Goal: Information Seeking & Learning: Learn about a topic

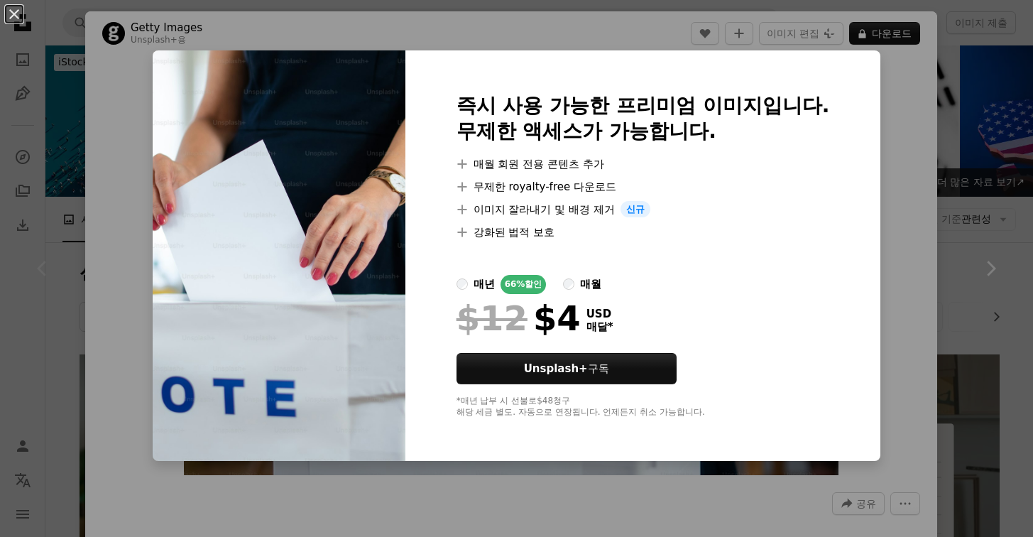
scroll to position [217, 0]
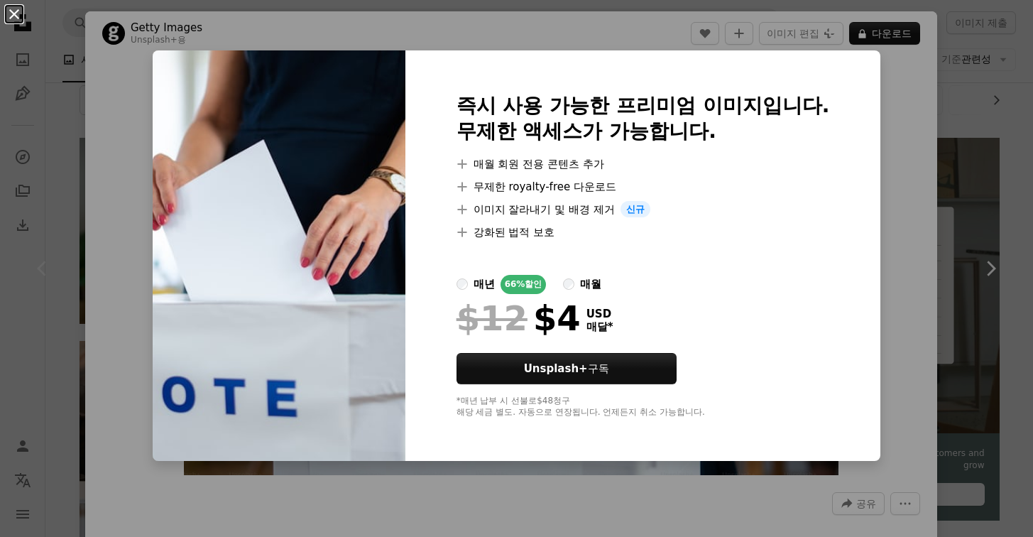
click at [23, 18] on button "An X shape" at bounding box center [14, 14] width 17 height 17
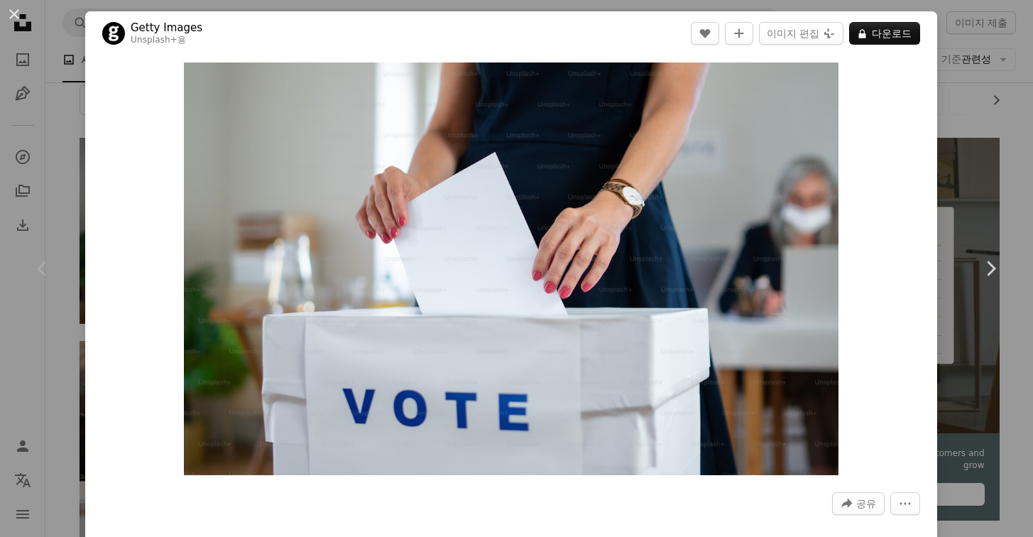
click at [21, 23] on button "An X shape" at bounding box center [14, 14] width 17 height 17
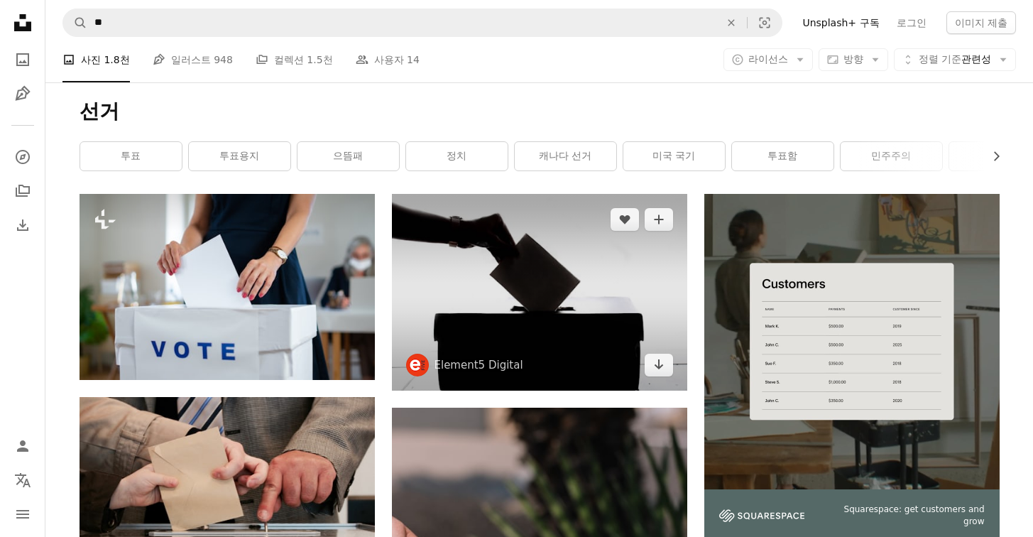
scroll to position [163, 0]
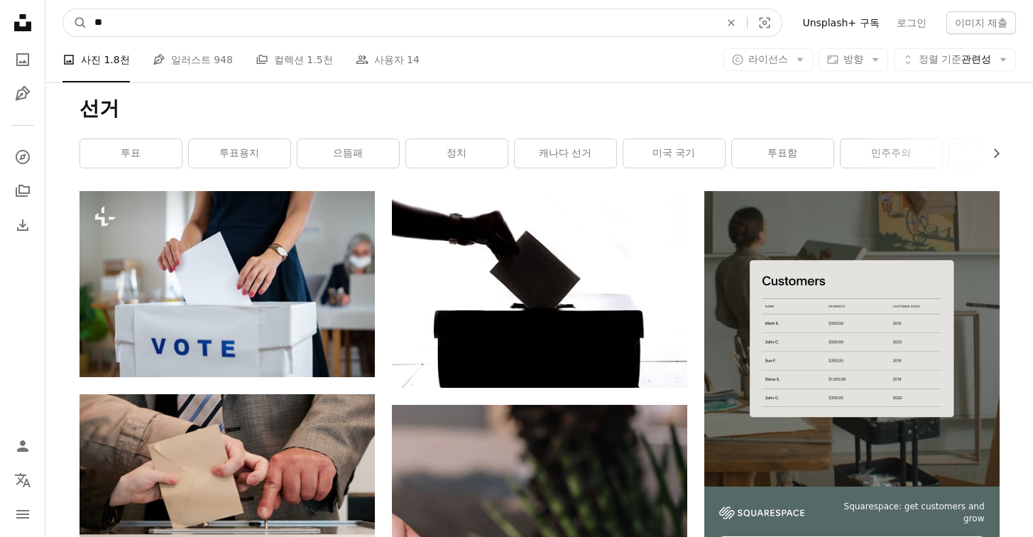
click at [240, 22] on input "**" at bounding box center [401, 22] width 629 height 27
type input "*"
type input "**"
click at [75, 23] on button "A magnifying glass" at bounding box center [75, 22] width 24 height 27
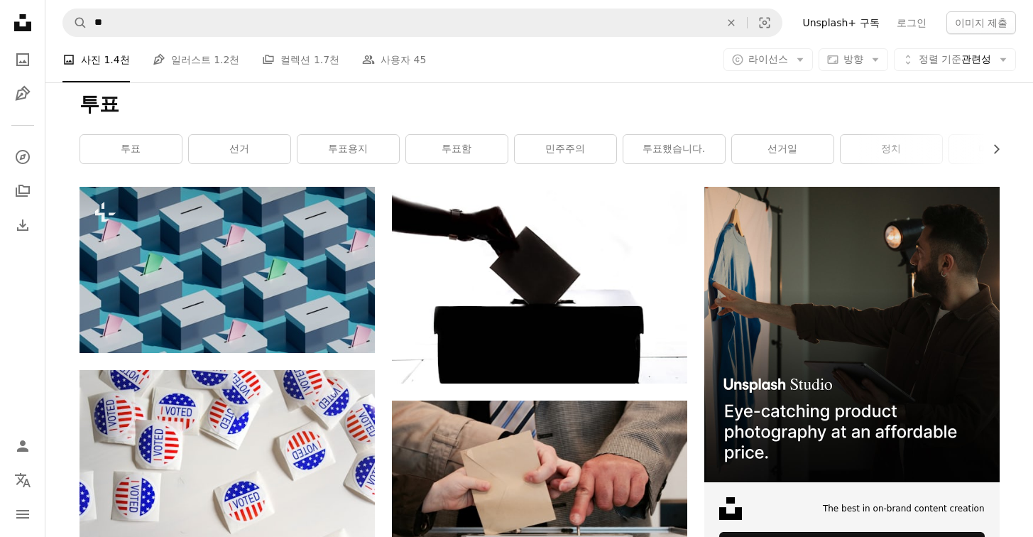
scroll to position [170, 0]
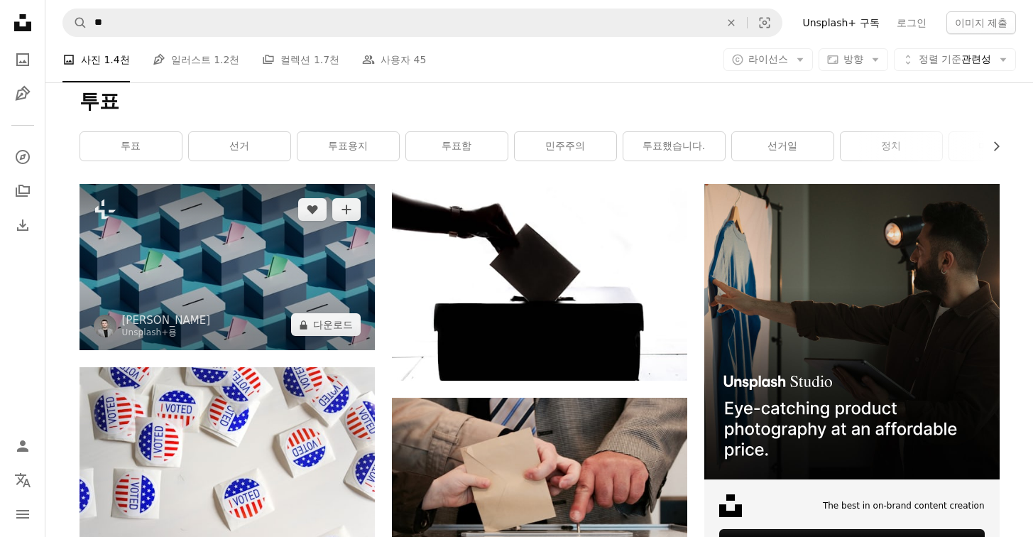
click at [271, 256] on img at bounding box center [227, 267] width 295 height 166
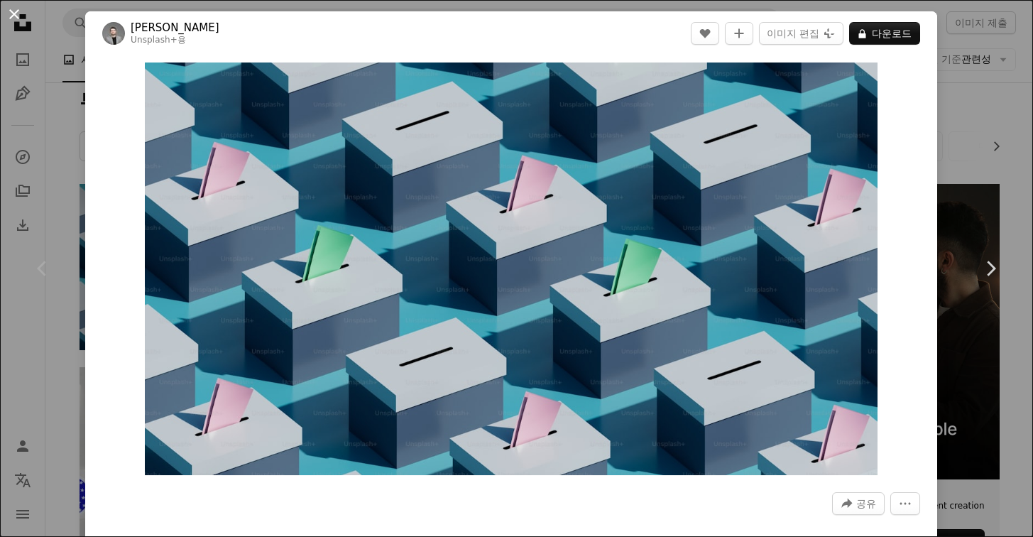
click at [20, 14] on button "An X shape" at bounding box center [14, 14] width 17 height 17
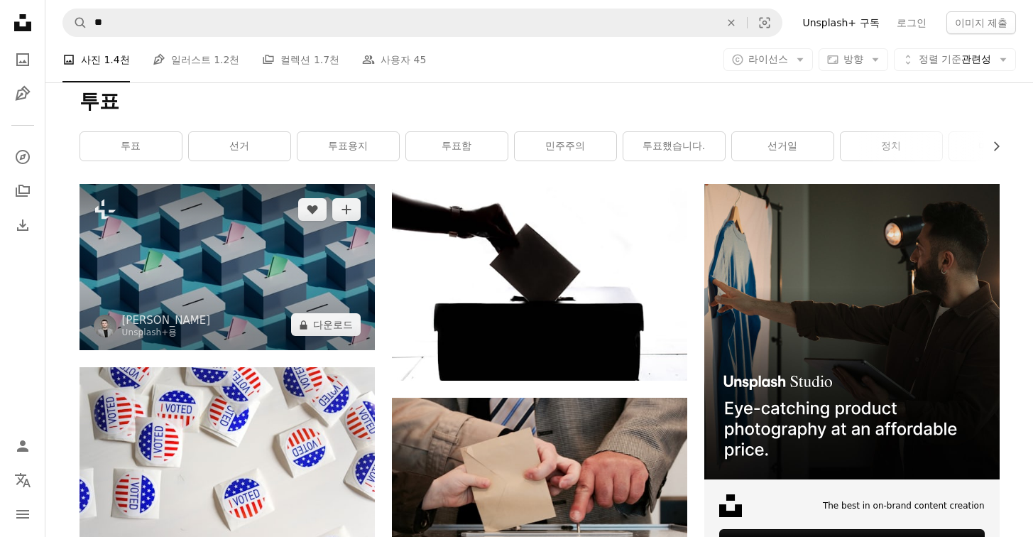
click at [251, 268] on img at bounding box center [227, 267] width 295 height 166
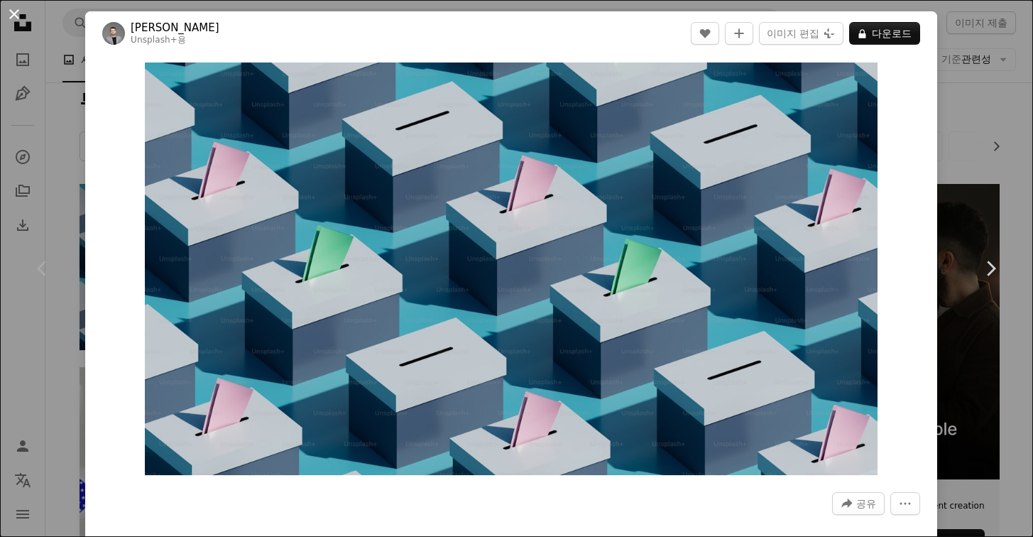
click at [18, 18] on button "An X shape" at bounding box center [14, 14] width 17 height 17
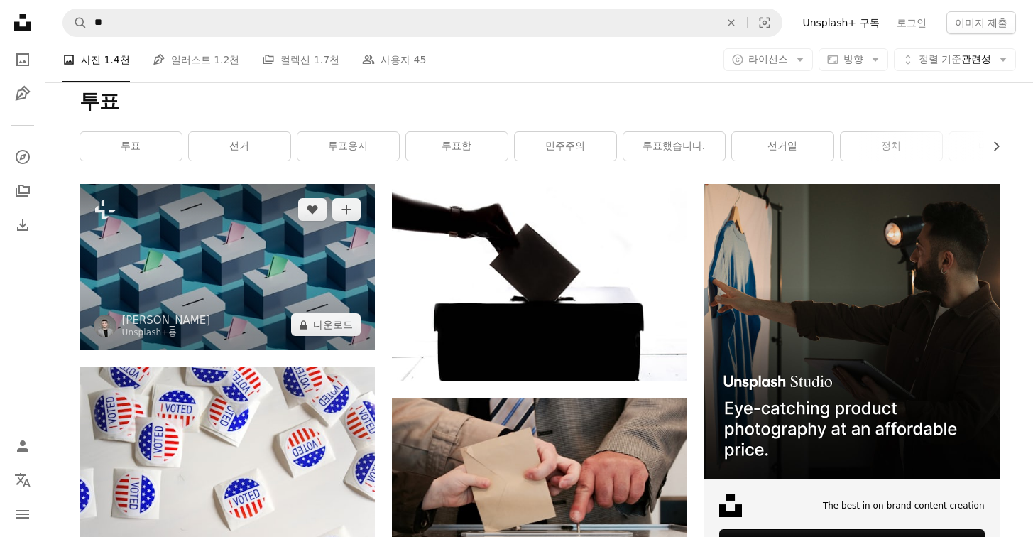
click at [238, 247] on img at bounding box center [227, 267] width 295 height 166
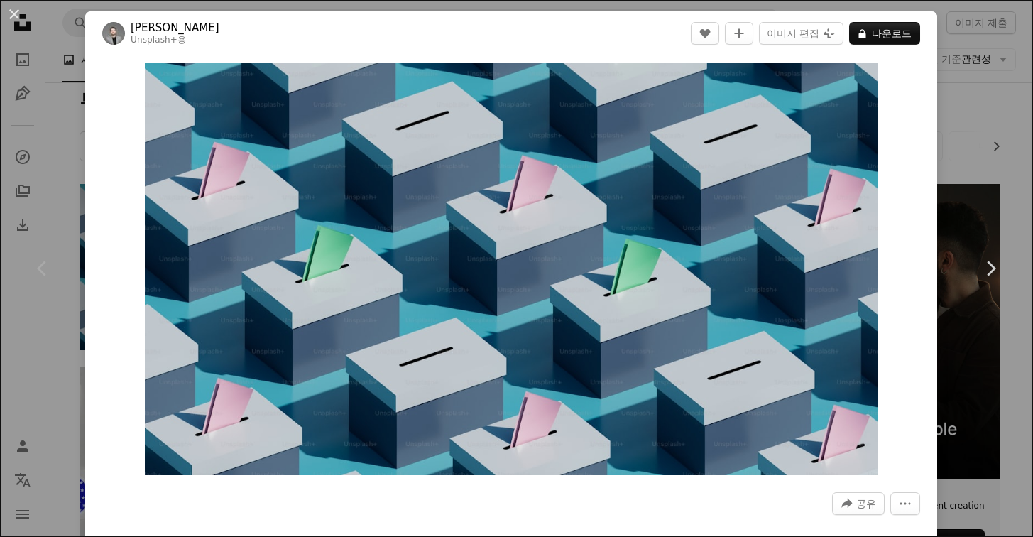
click at [969, 74] on div "An X shape Chevron left Chevron right [PERSON_NAME] Unsplash+ 용 A heart A plus …" at bounding box center [516, 268] width 1033 height 537
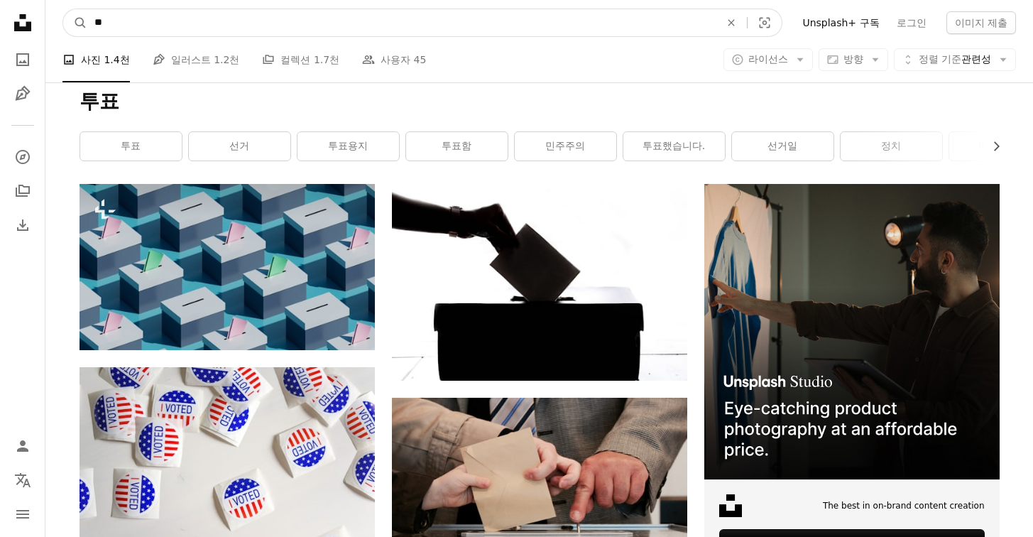
click at [355, 21] on input "**" at bounding box center [401, 22] width 629 height 27
type input "*"
type input "**"
click at [75, 23] on button "A magnifying glass" at bounding box center [75, 22] width 24 height 27
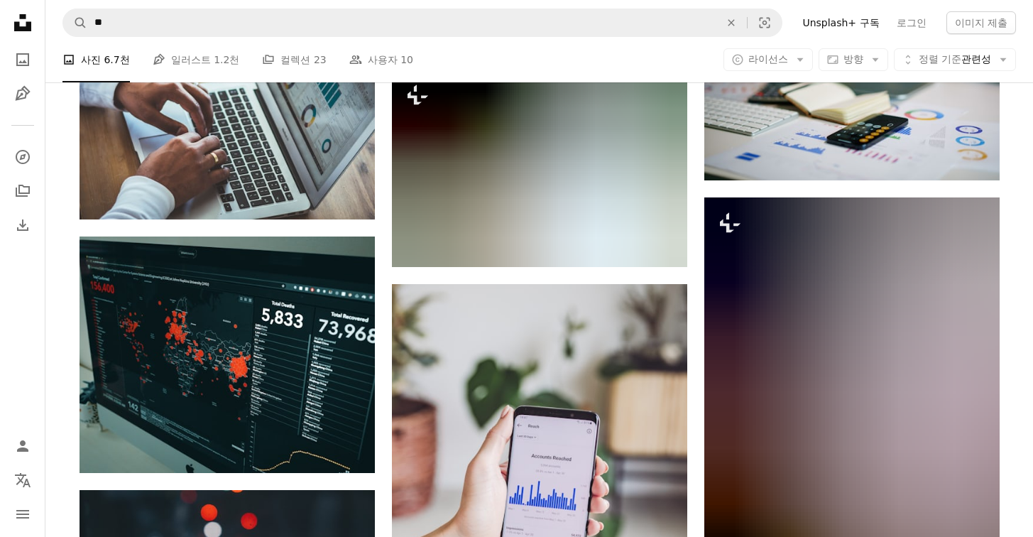
scroll to position [1515, 0]
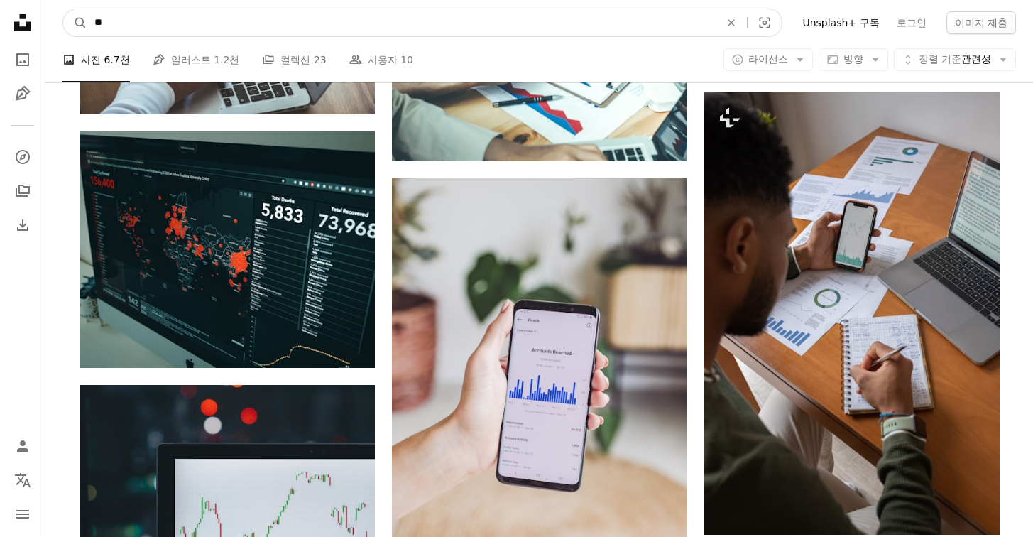
click at [295, 28] on input "**" at bounding box center [401, 22] width 629 height 27
type input "*****"
click at [75, 23] on button "A magnifying glass" at bounding box center [75, 22] width 24 height 27
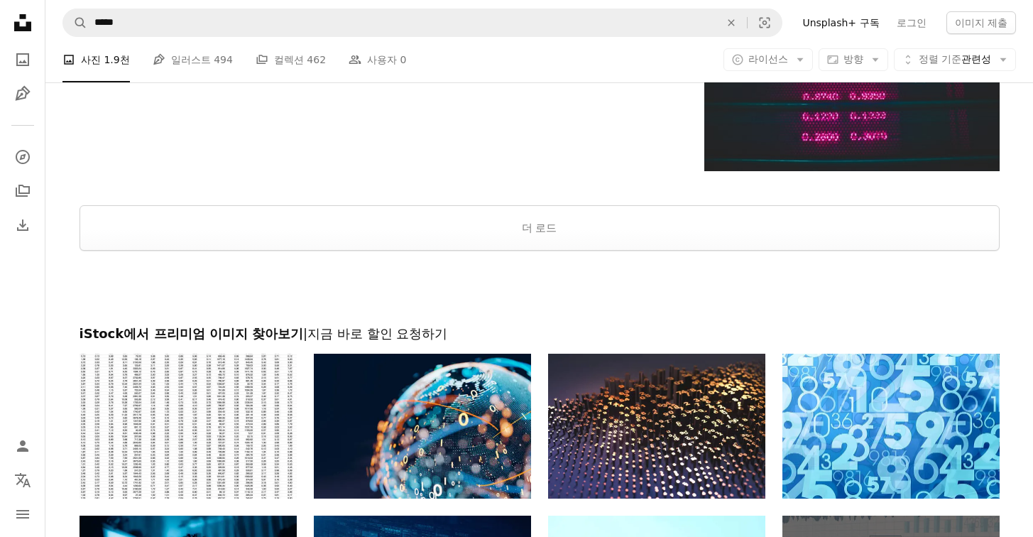
scroll to position [2545, 0]
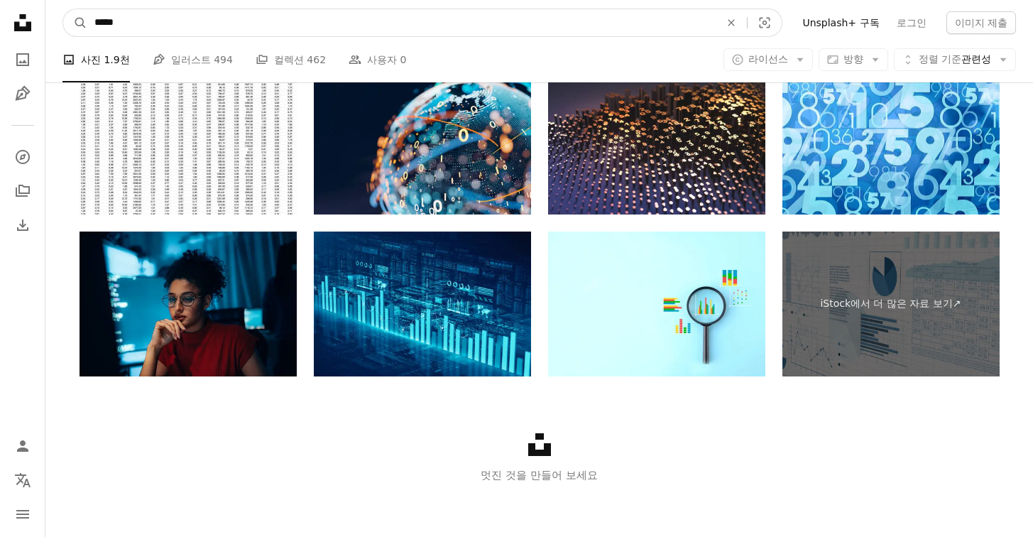
click at [249, 27] on input "*****" at bounding box center [401, 22] width 629 height 27
type input "**"
click at [75, 23] on button "A magnifying glass" at bounding box center [75, 22] width 24 height 27
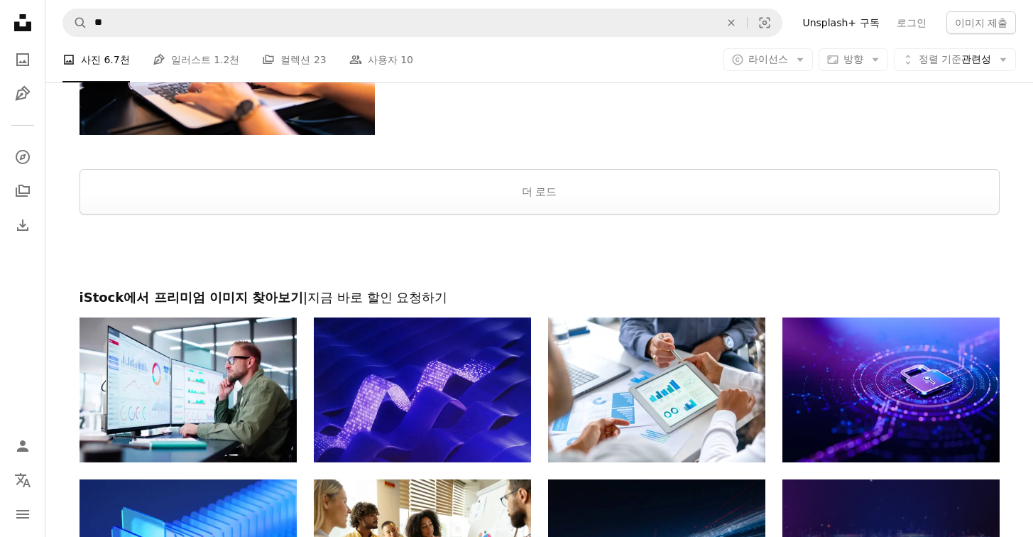
scroll to position [1896, 0]
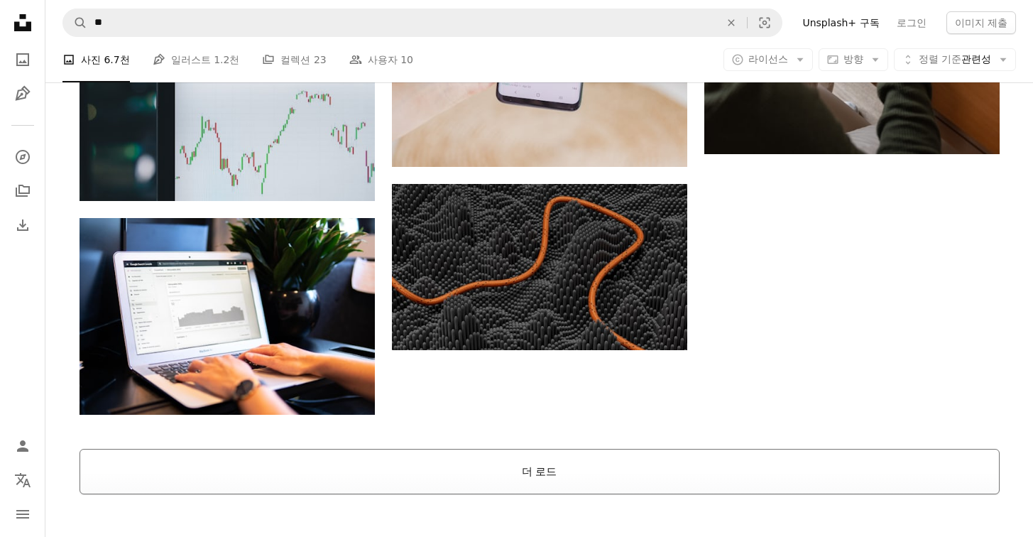
click at [537, 472] on button "더 로드" at bounding box center [540, 471] width 921 height 45
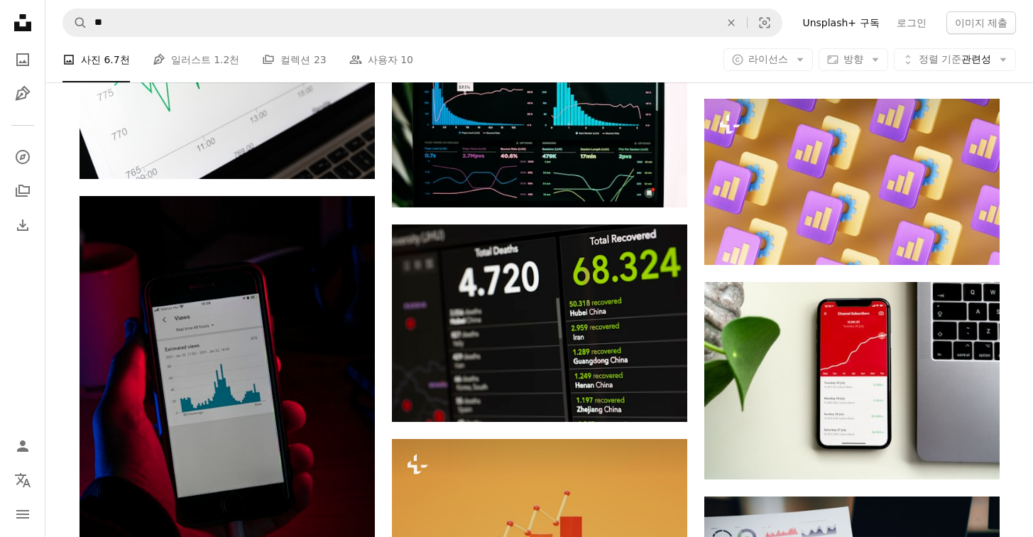
scroll to position [3504, 0]
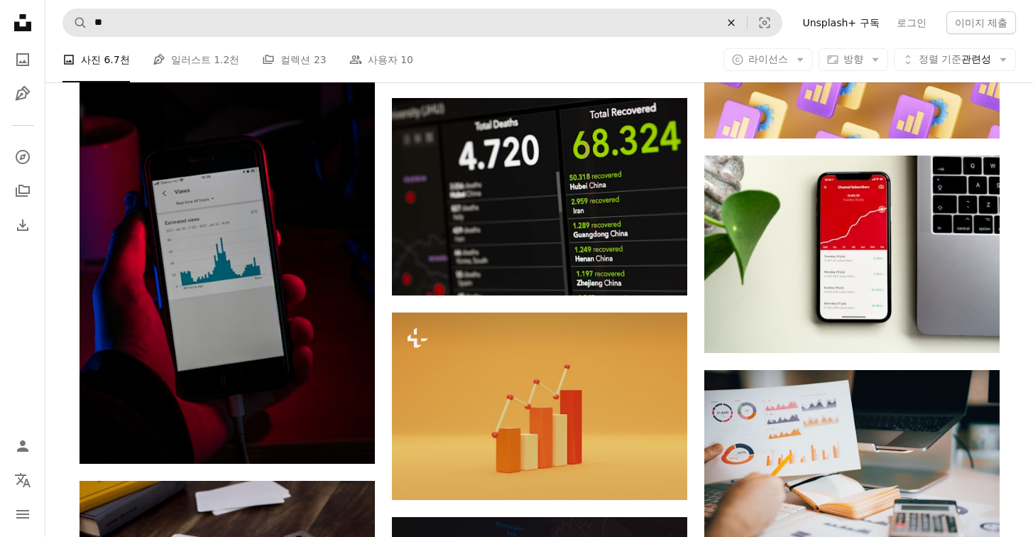
click at [747, 21] on icon "An X shape" at bounding box center [731, 22] width 31 height 11
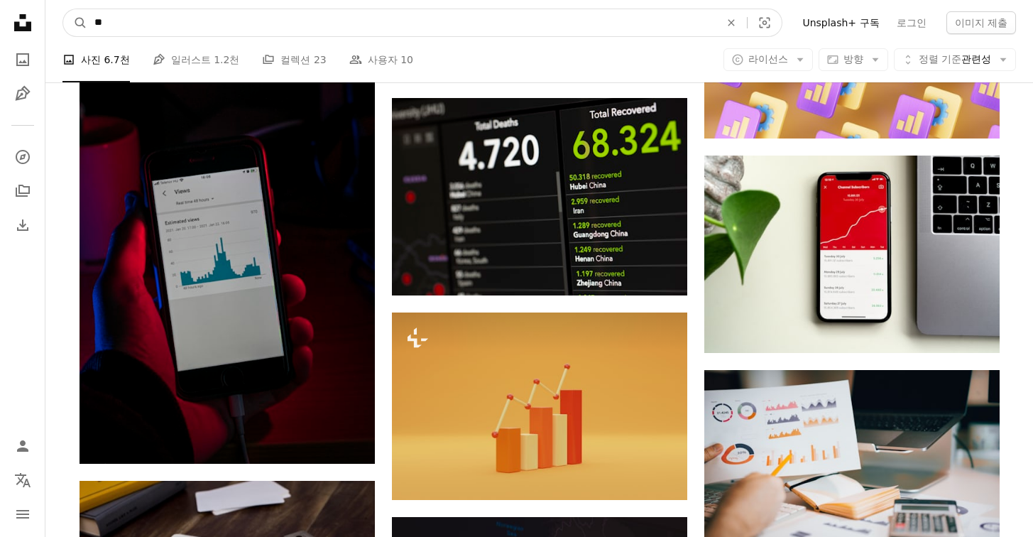
type input "*"
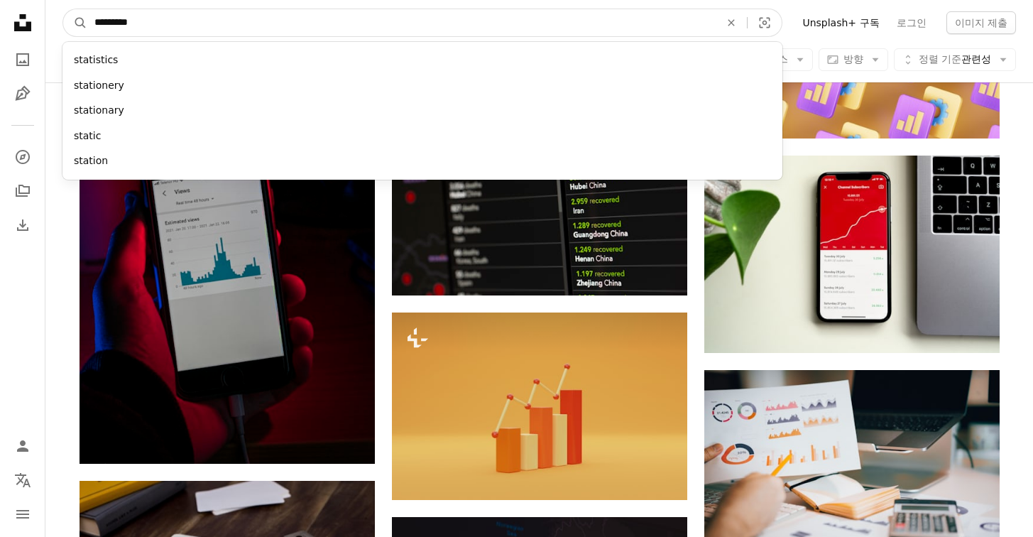
type input "**********"
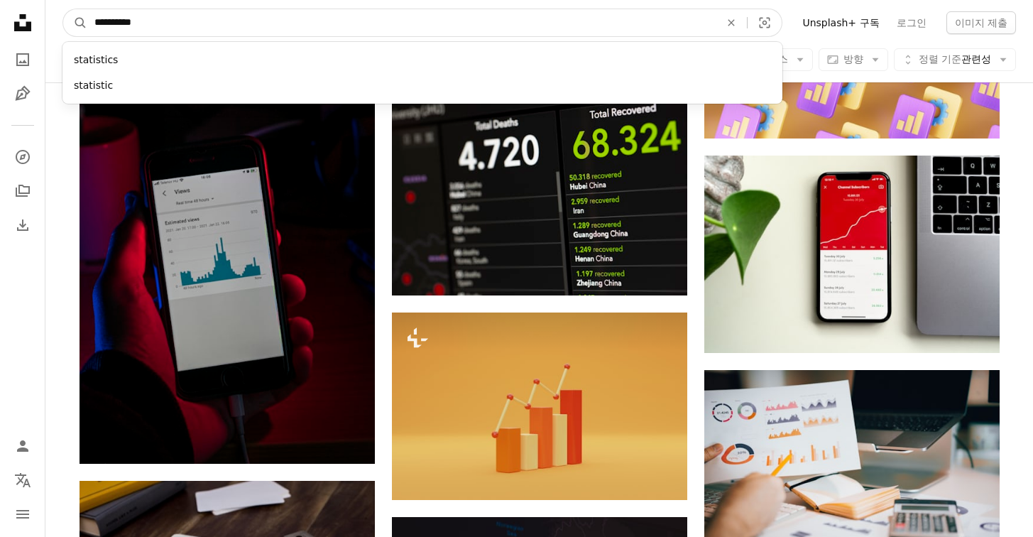
click at [75, 23] on button "A magnifying glass" at bounding box center [75, 22] width 24 height 27
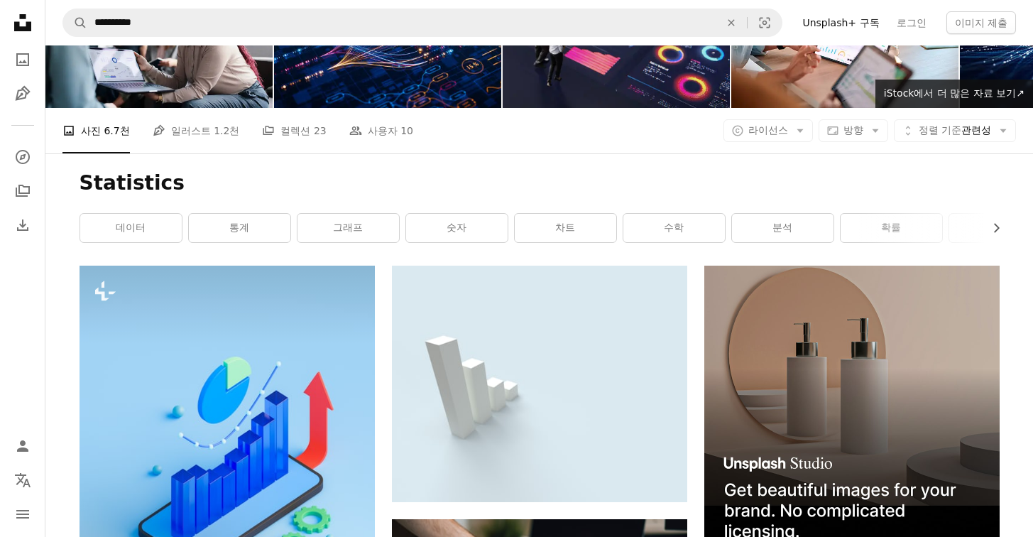
scroll to position [148, 0]
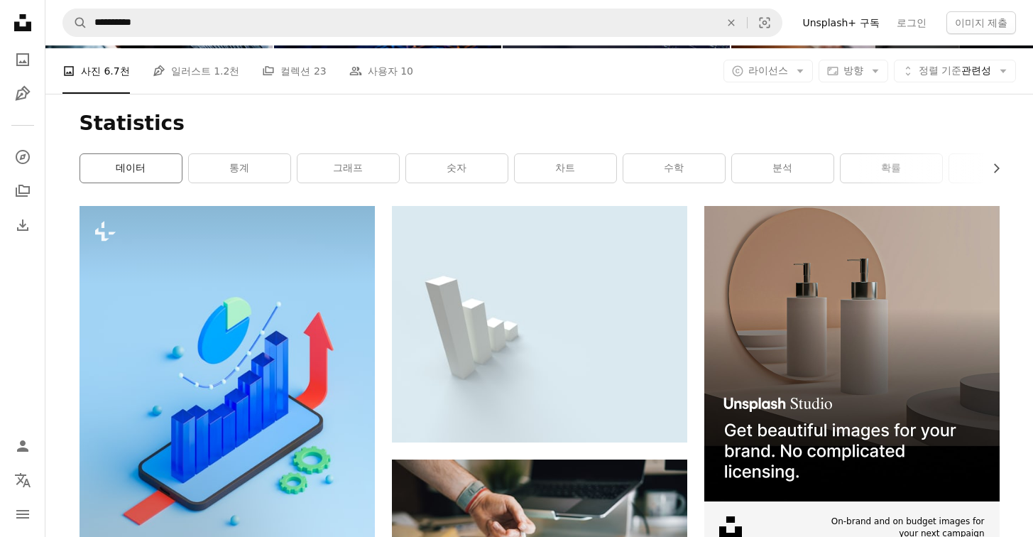
click at [134, 169] on link "데이터" at bounding box center [131, 168] width 102 height 28
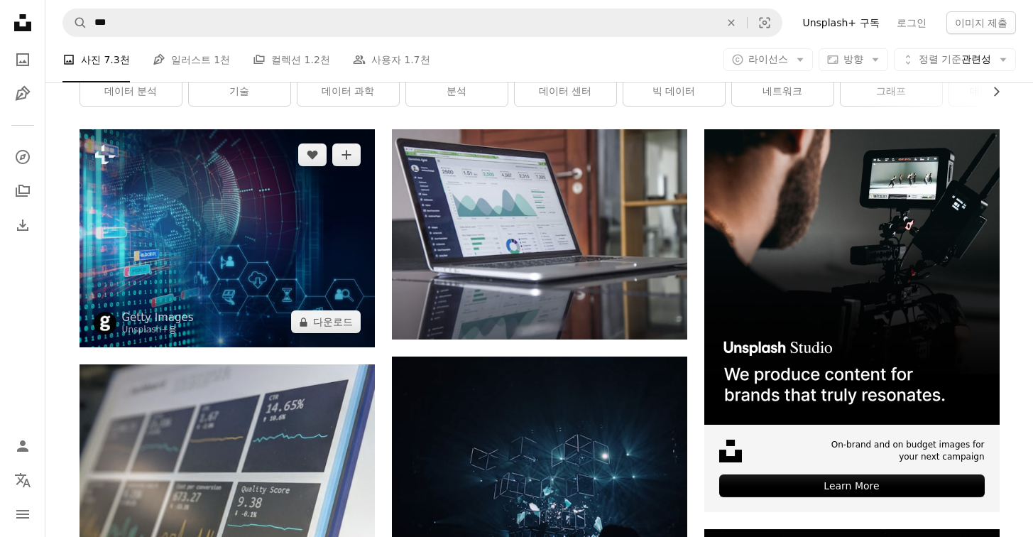
scroll to position [87, 0]
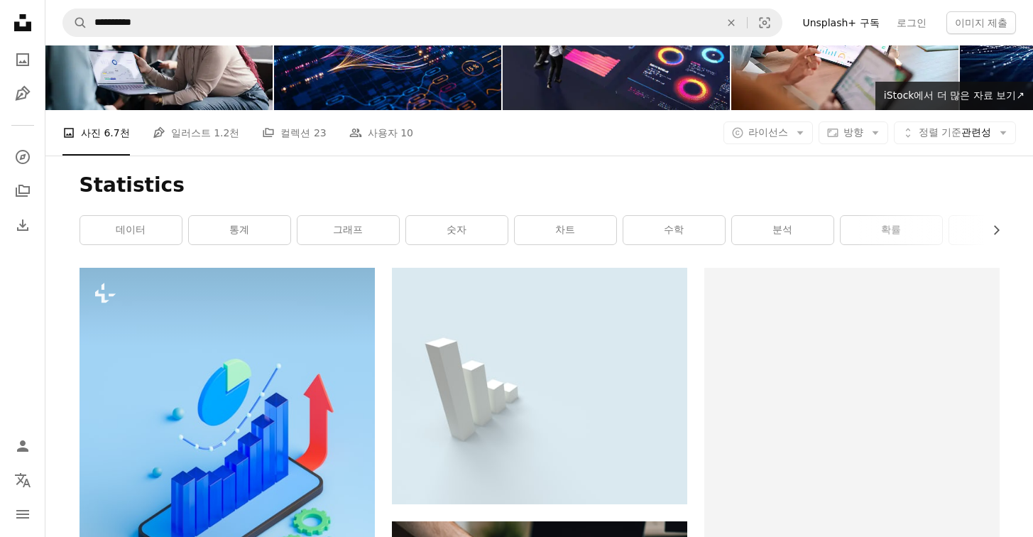
scroll to position [148, 0]
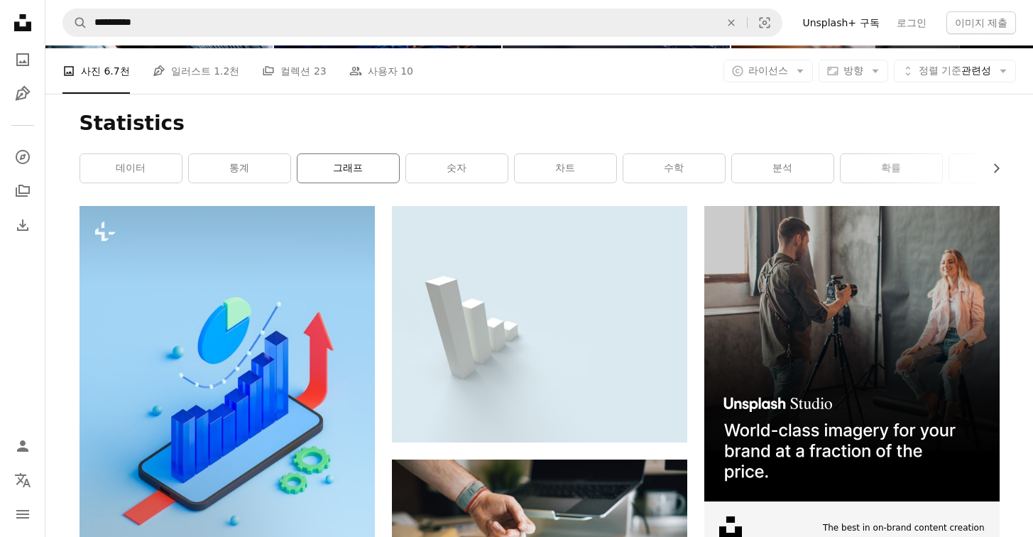
click at [349, 178] on link "그래프" at bounding box center [349, 168] width 102 height 28
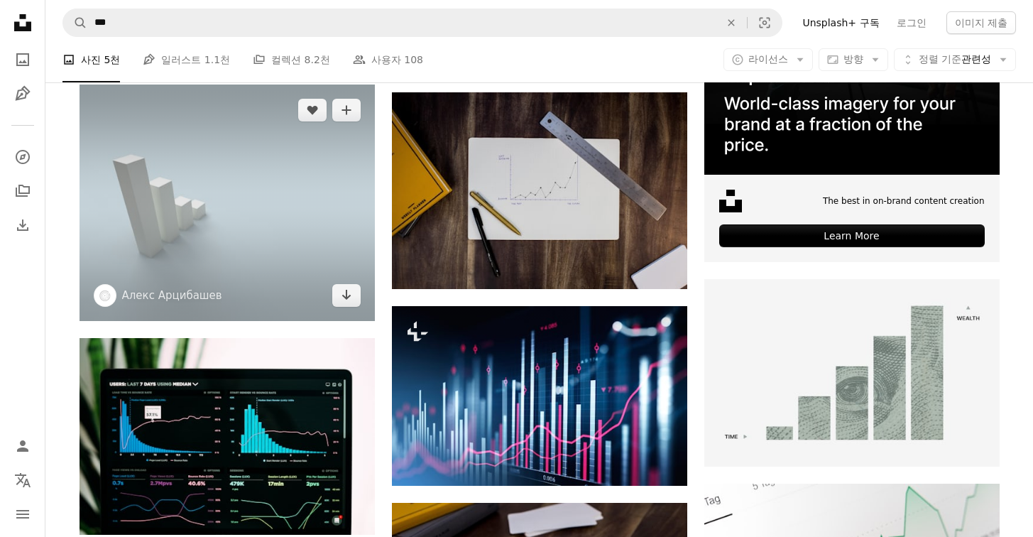
scroll to position [68, 0]
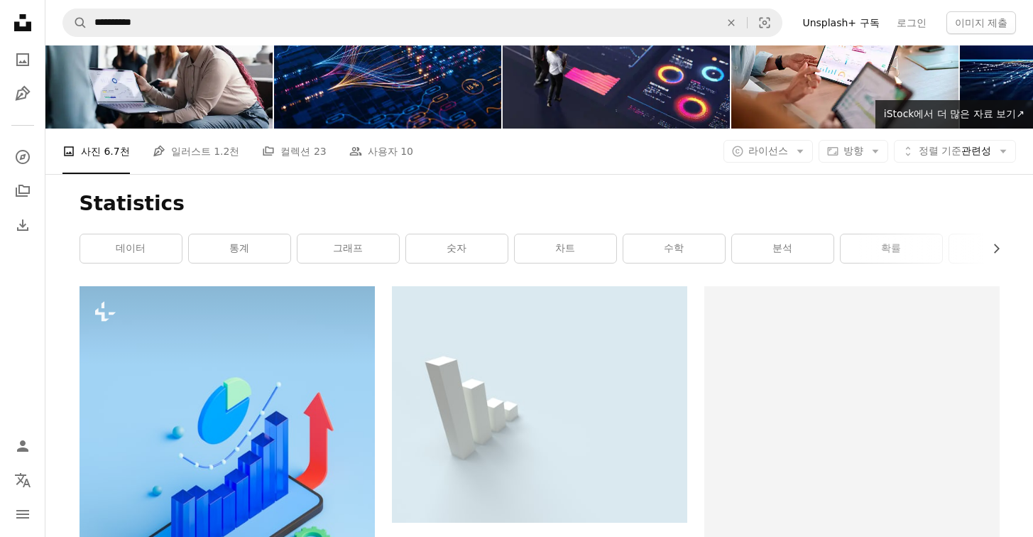
scroll to position [148, 0]
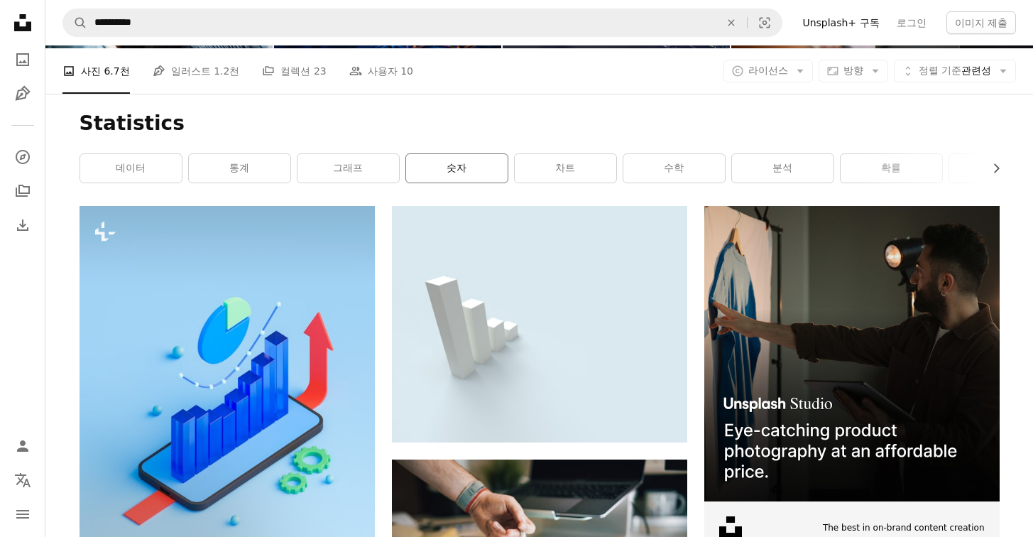
click at [455, 172] on link "숫자" at bounding box center [457, 168] width 102 height 28
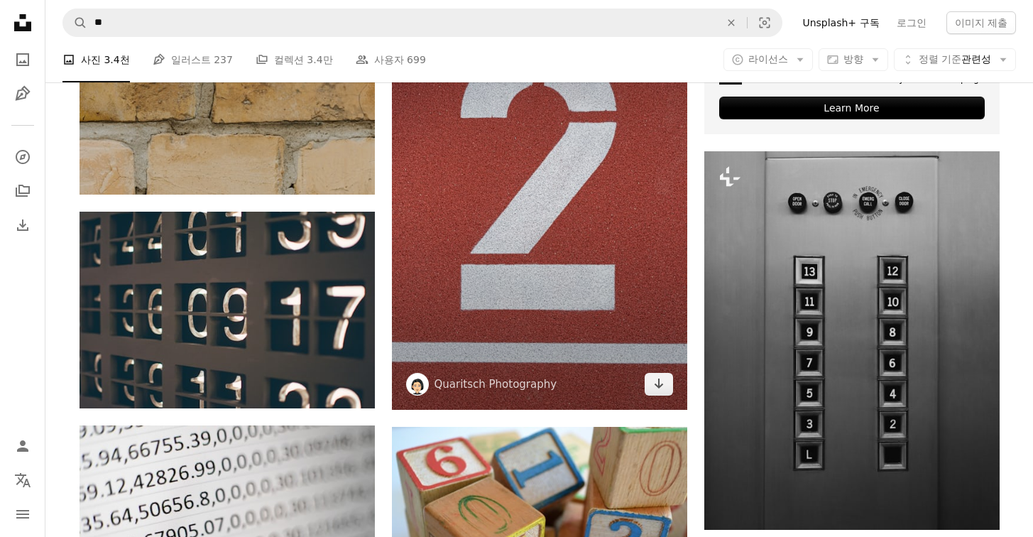
scroll to position [761, 0]
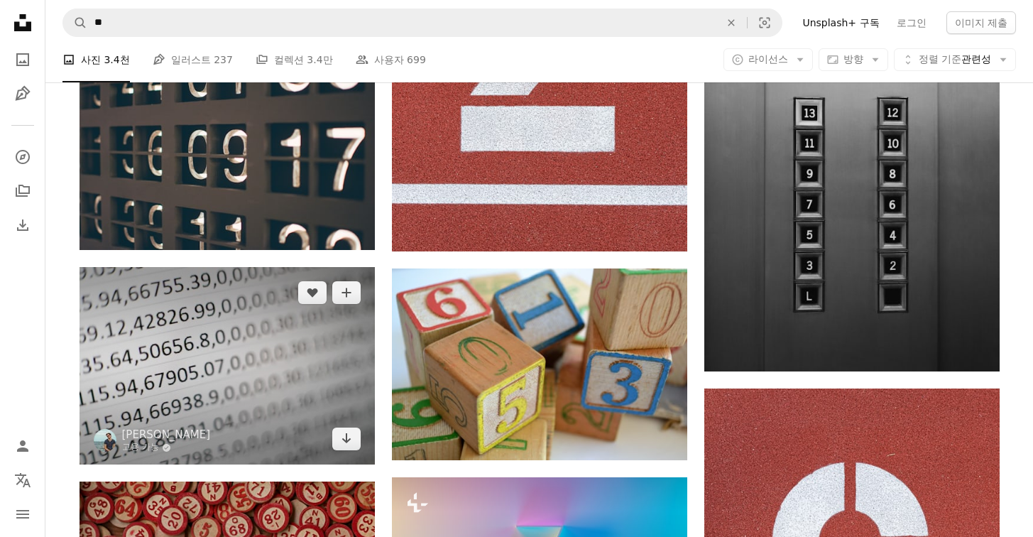
click at [300, 379] on img at bounding box center [227, 365] width 295 height 197
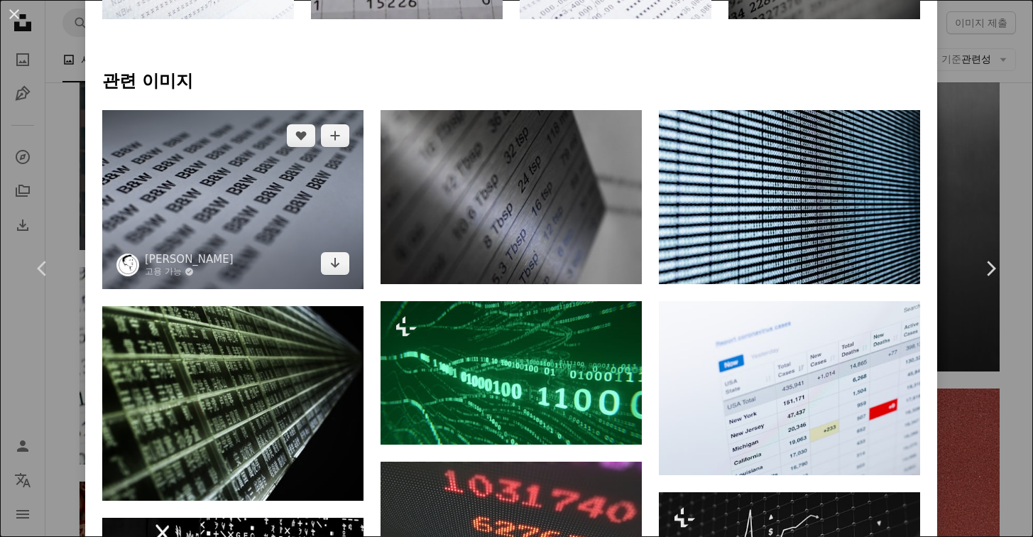
scroll to position [982, 0]
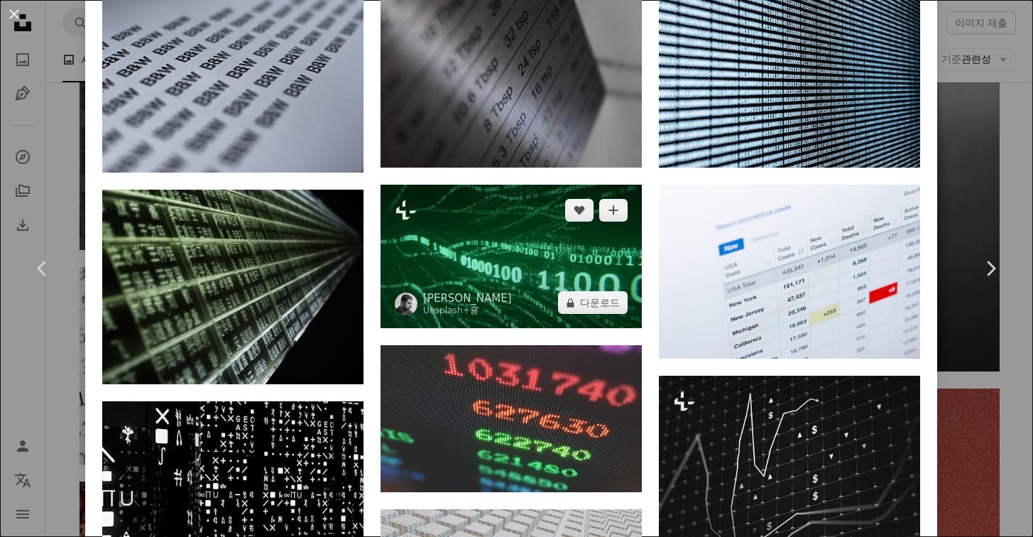
click at [511, 260] on img at bounding box center [511, 256] width 261 height 143
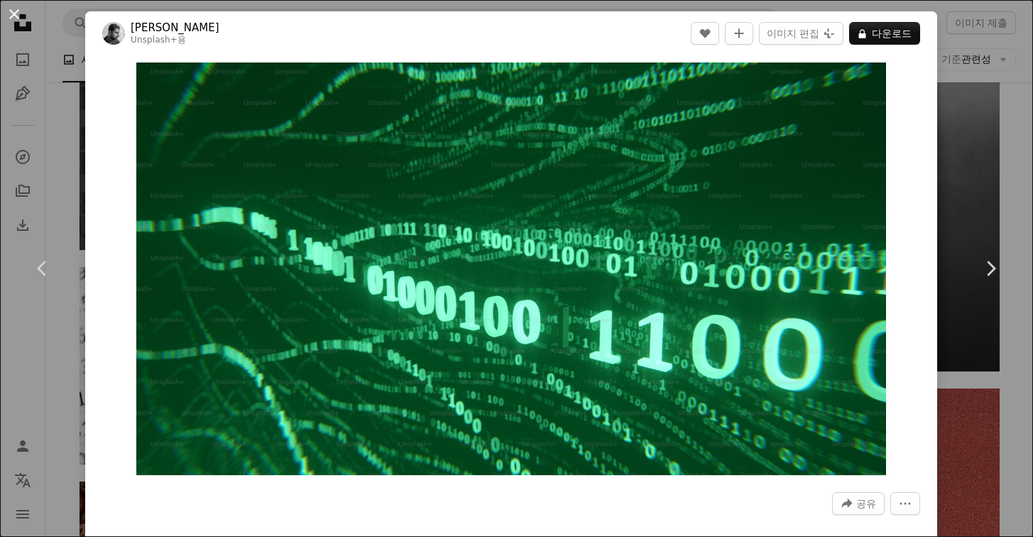
click at [15, 13] on button "An X shape" at bounding box center [14, 14] width 17 height 17
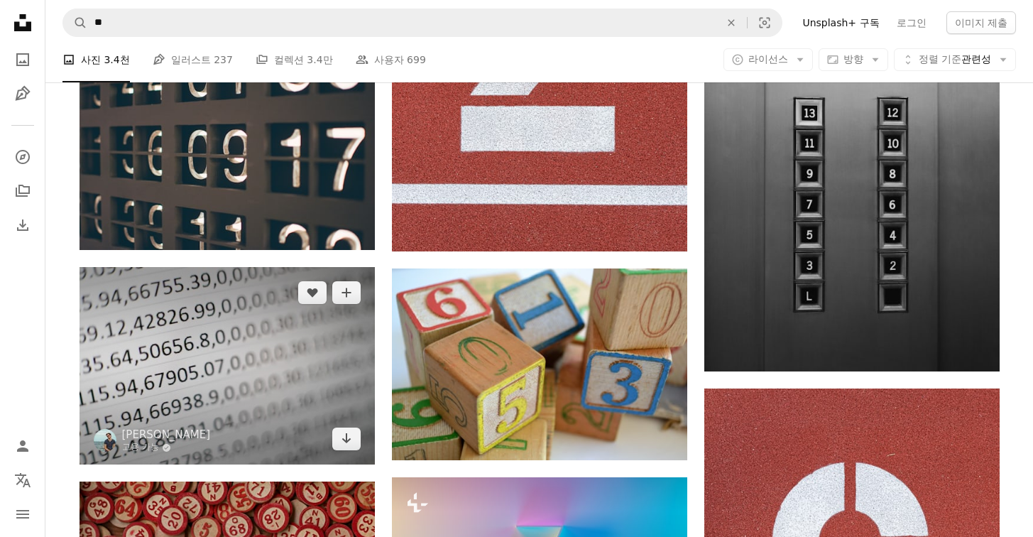
click at [266, 330] on img at bounding box center [227, 365] width 295 height 197
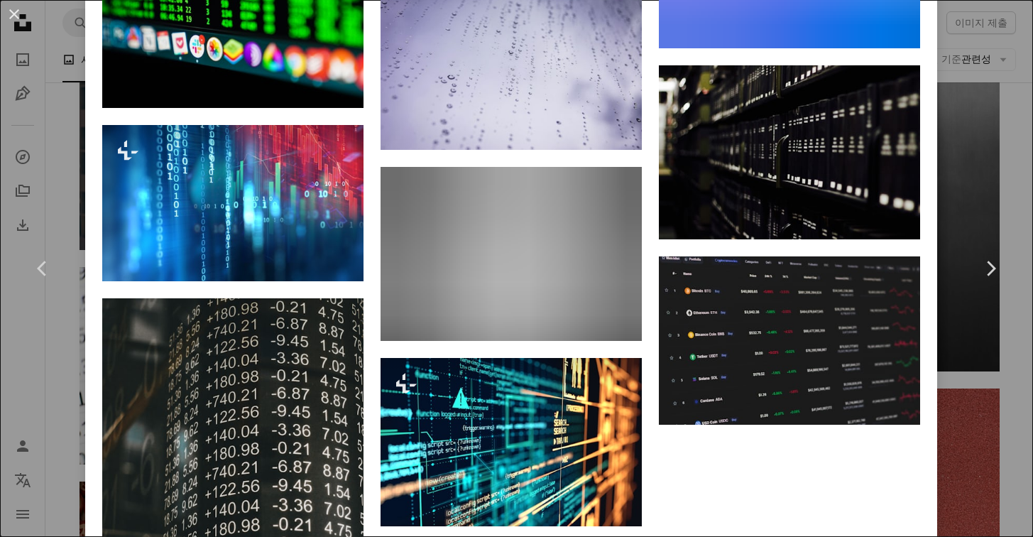
scroll to position [5206, 0]
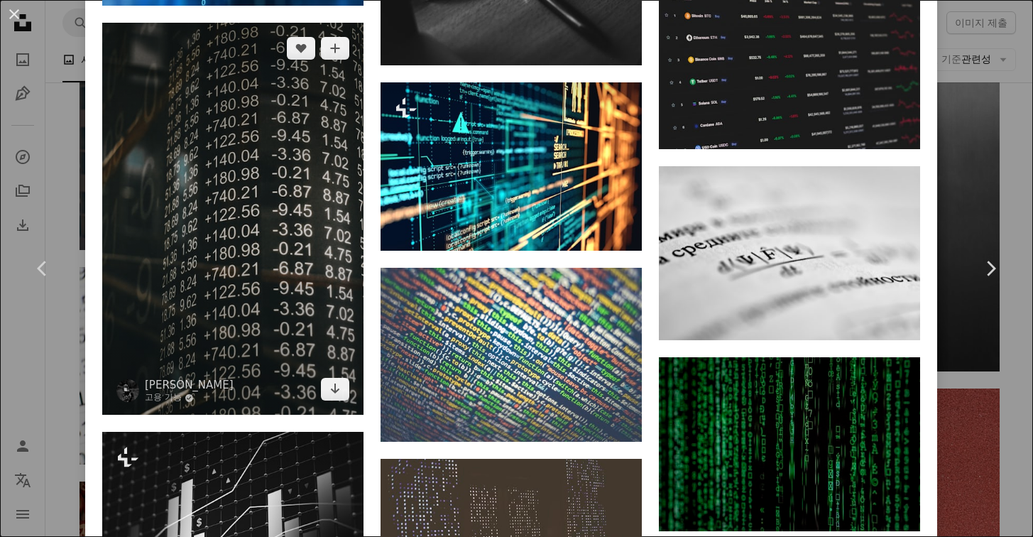
click at [252, 289] on img at bounding box center [232, 219] width 261 height 392
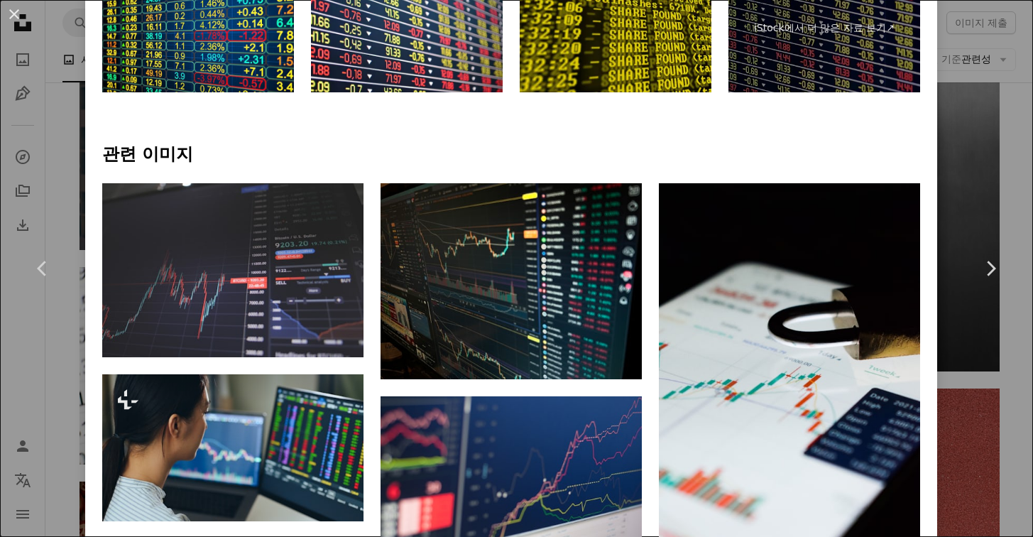
scroll to position [522, 0]
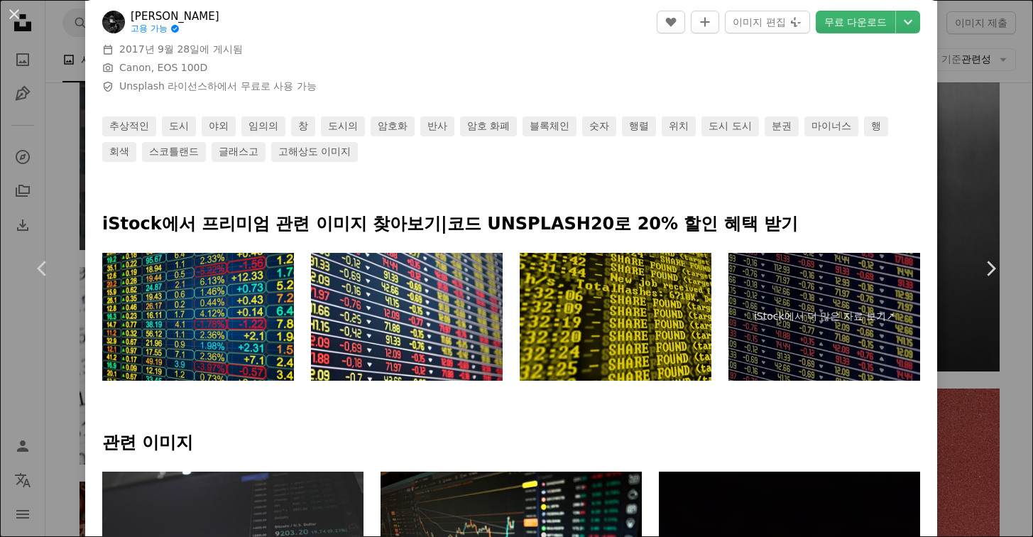
click at [237, 308] on img at bounding box center [198, 317] width 192 height 128
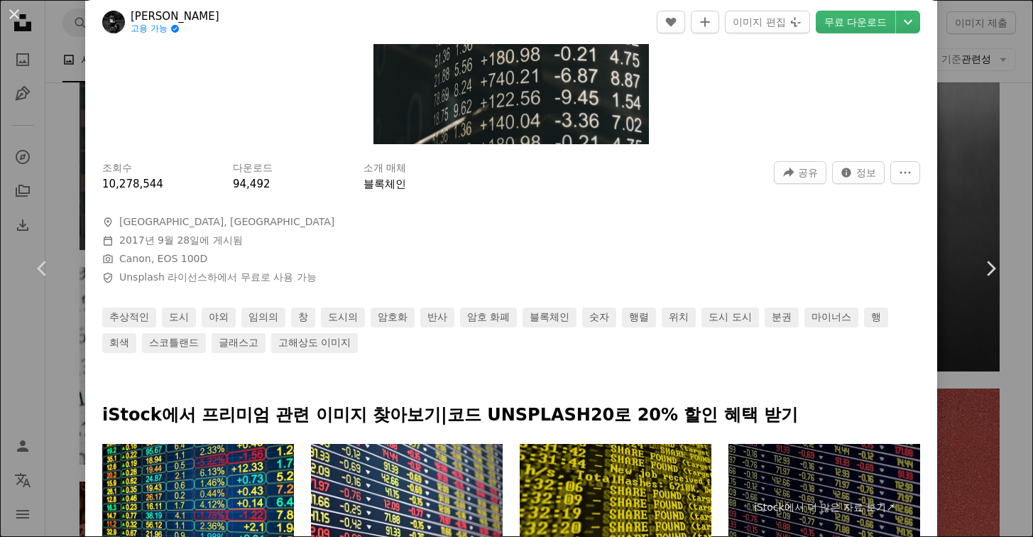
scroll to position [0, 0]
